Goal: Task Accomplishment & Management: Manage account settings

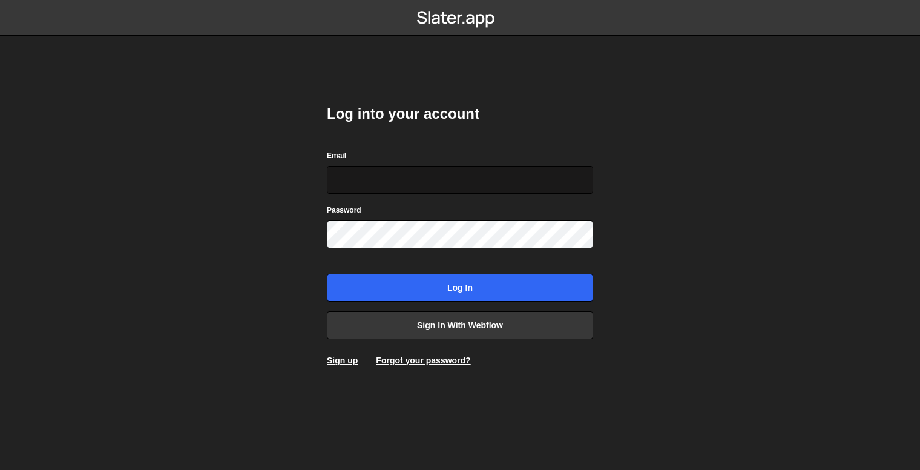
click at [407, 176] on input "Email" at bounding box center [460, 180] width 266 height 28
type input "matheusbelt@hotmail.com"
click at [327, 274] on input "Log in" at bounding box center [460, 288] width 266 height 28
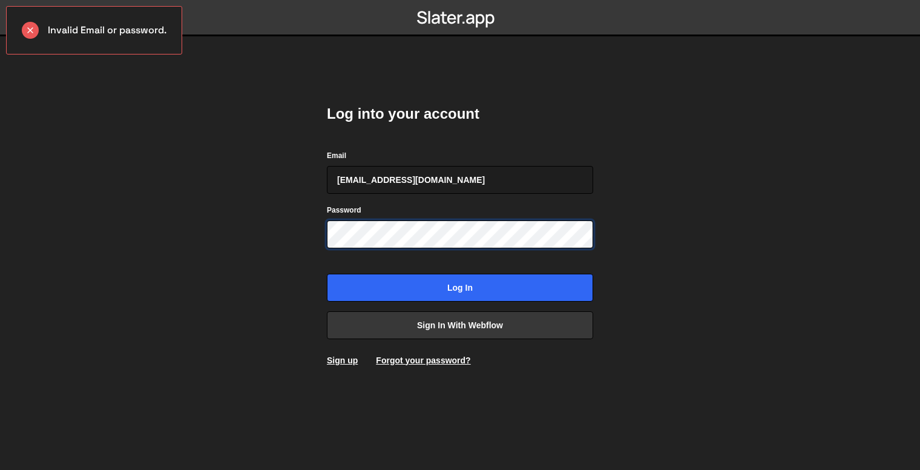
click at [327, 274] on input "Log in" at bounding box center [460, 288] width 266 height 28
click at [475, 174] on input "[EMAIL_ADDRESS][DOMAIN_NAME]" at bounding box center [460, 180] width 266 height 28
click at [266, 232] on body "Invalid Email or password. Log into your account Email matheusbelt@hotmail.com …" at bounding box center [460, 235] width 920 height 470
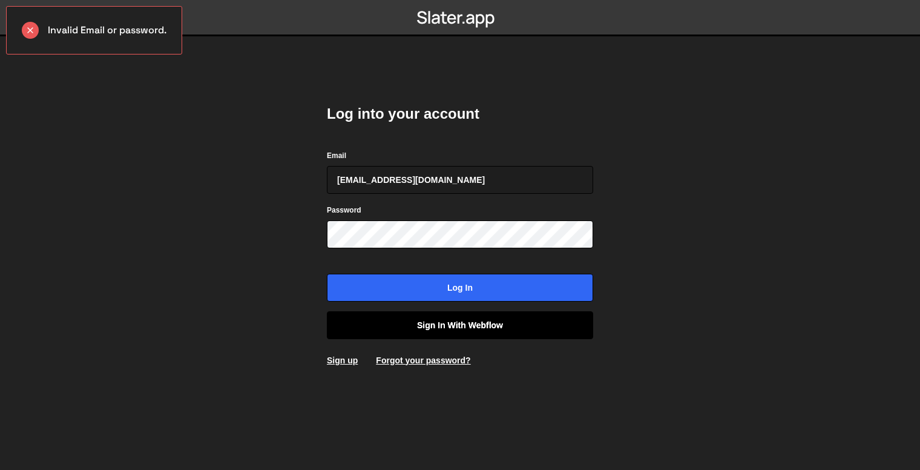
click at [360, 318] on link "Sign in with Webflow" at bounding box center [460, 325] width 266 height 28
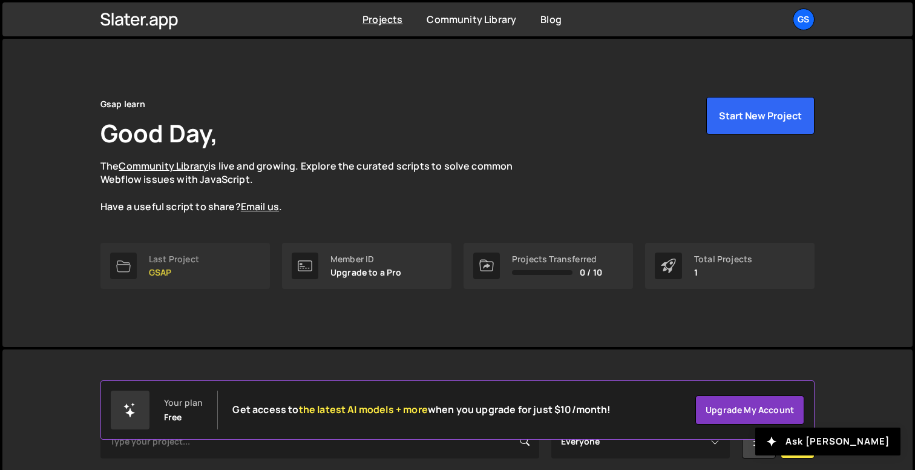
click at [150, 259] on div "Last Project" at bounding box center [174, 259] width 50 height 10
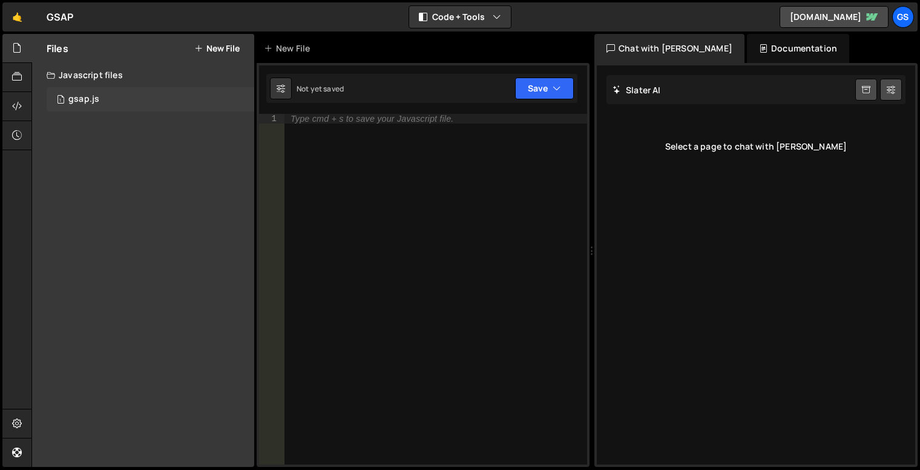
click at [101, 106] on div "1 gsap.js 0" at bounding box center [151, 99] width 208 height 24
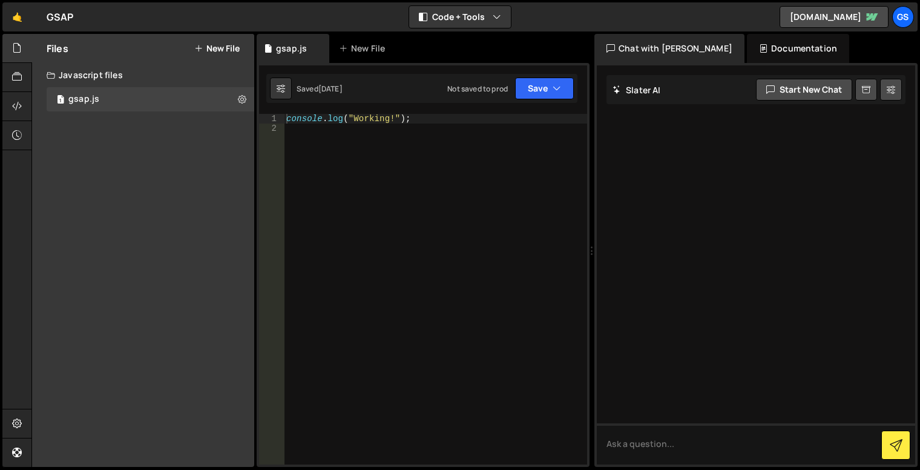
click at [374, 191] on div "console . log ( "Working!" ) ;" at bounding box center [435, 299] width 303 height 370
click at [917, 21] on div "🤙 GSAP ⚠️ Code is being edited in another browser Code + Tools Code Only Code +…" at bounding box center [459, 16] width 915 height 29
click at [906, 19] on div "Gs" at bounding box center [903, 17] width 22 height 22
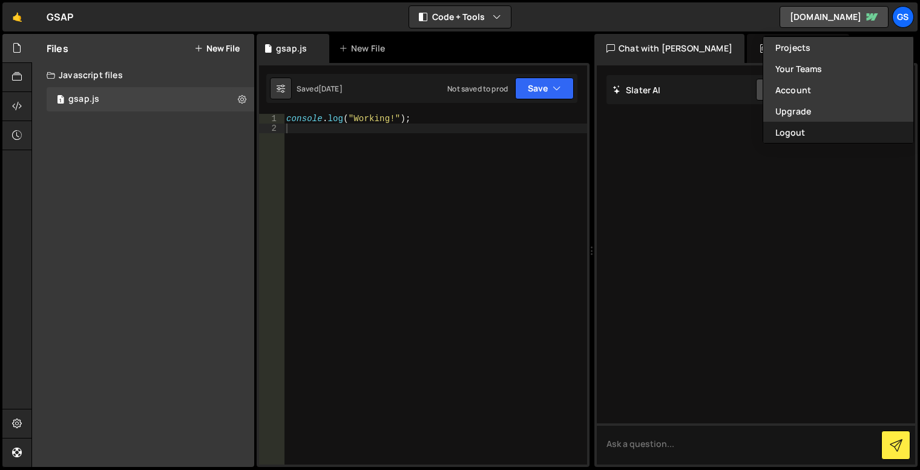
click at [823, 130] on button "Logout" at bounding box center [839, 132] width 150 height 21
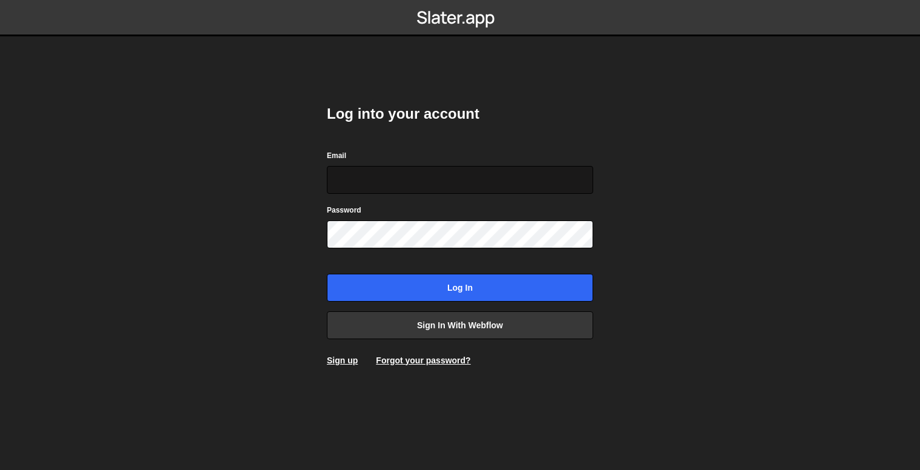
click at [398, 174] on input "Email" at bounding box center [460, 180] width 266 height 28
type input "[EMAIL_ADDRESS][DOMAIN_NAME]"
click at [327, 274] on input "Log in" at bounding box center [460, 288] width 266 height 28
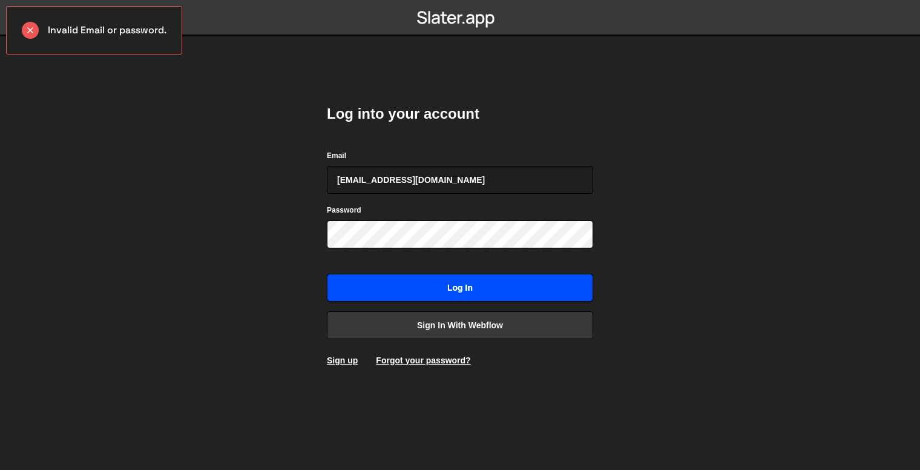
click at [368, 295] on input "Log in" at bounding box center [460, 288] width 266 height 28
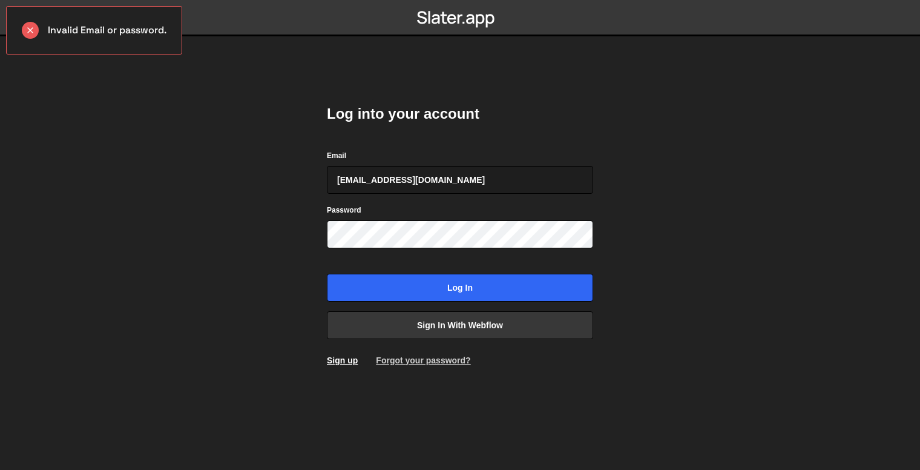
click at [385, 361] on link "Forgot your password?" at bounding box center [423, 360] width 94 height 10
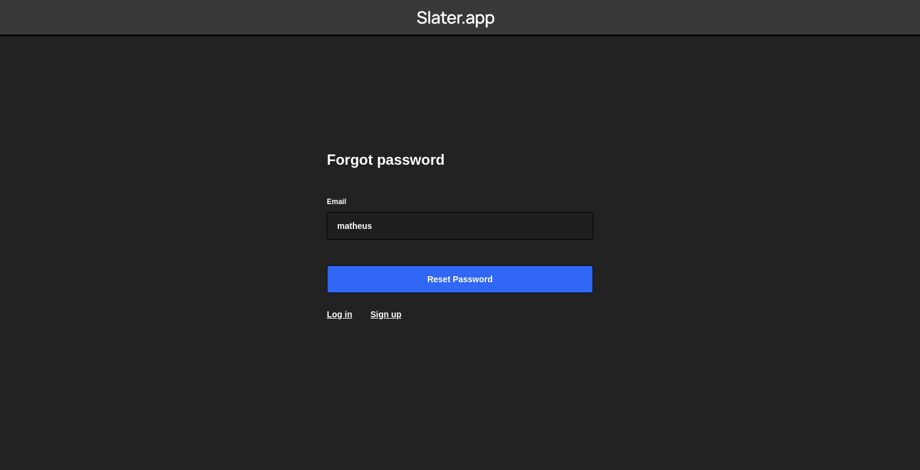
type input "[EMAIL_ADDRESS][DOMAIN_NAME]"
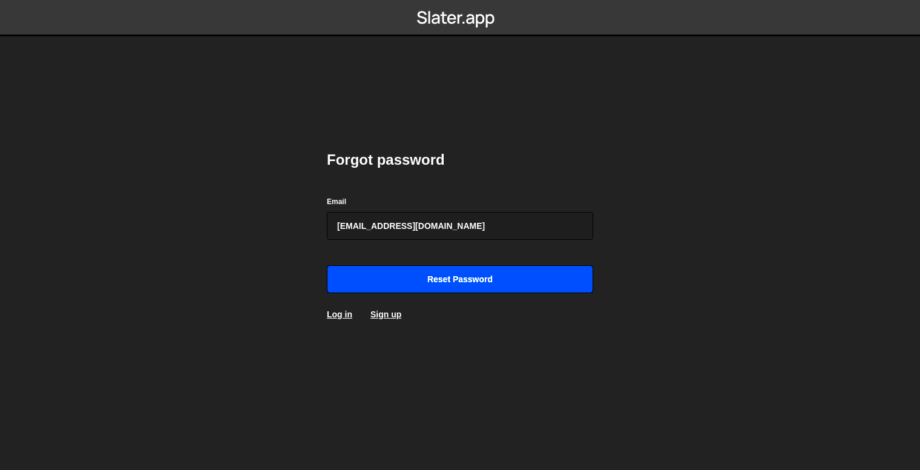
click at [441, 278] on input "Reset password" at bounding box center [460, 279] width 266 height 28
